Goal: Transaction & Acquisition: Purchase product/service

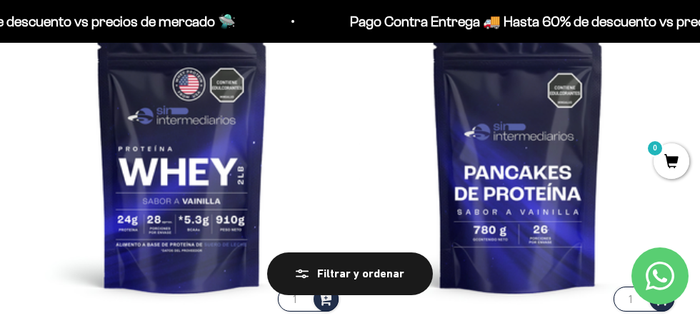
scroll to position [227, 0]
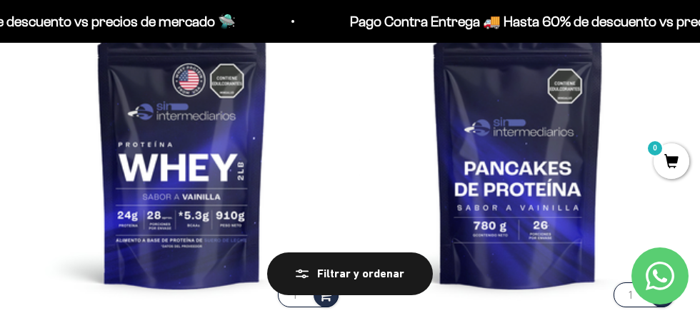
click at [223, 156] on img at bounding box center [182, 151] width 318 height 318
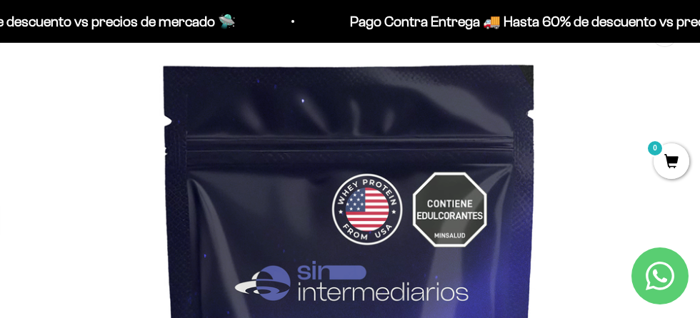
scroll to position [139, 0]
